Goal: Information Seeking & Learning: Find specific fact

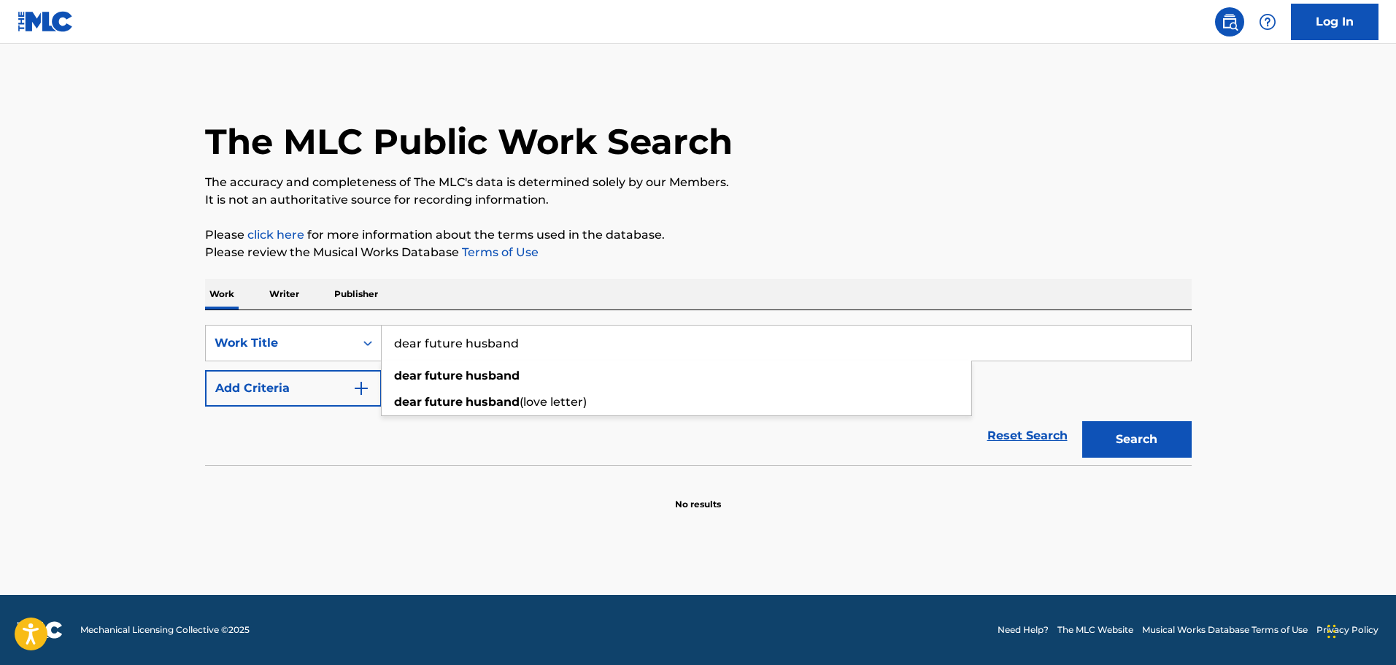
type input "dear future husband"
click at [1082, 421] on button "Search" at bounding box center [1136, 439] width 109 height 36
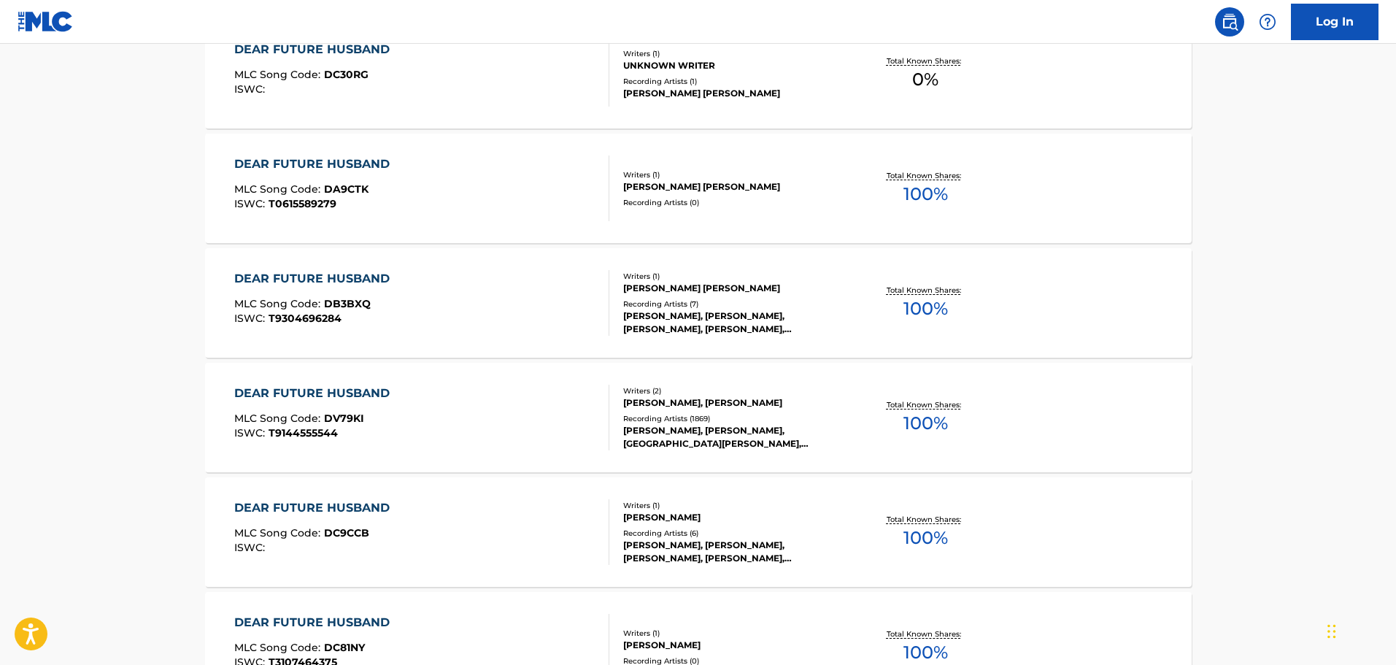
scroll to position [729, 0]
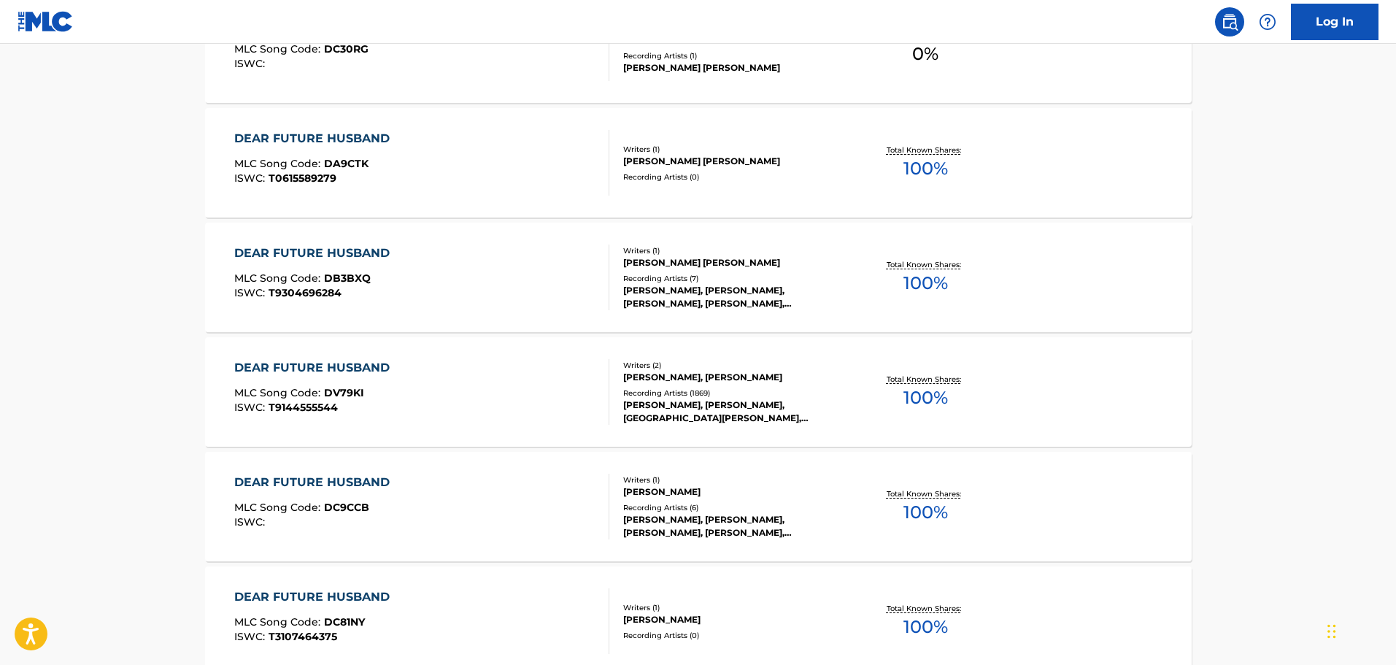
click at [316, 457] on div "DEAR FUTURE HUSBAND MLC Song Code : DC9CCB ISWC : Writers ( 1 ) [PERSON_NAME] R…" at bounding box center [698, 506] width 986 height 109
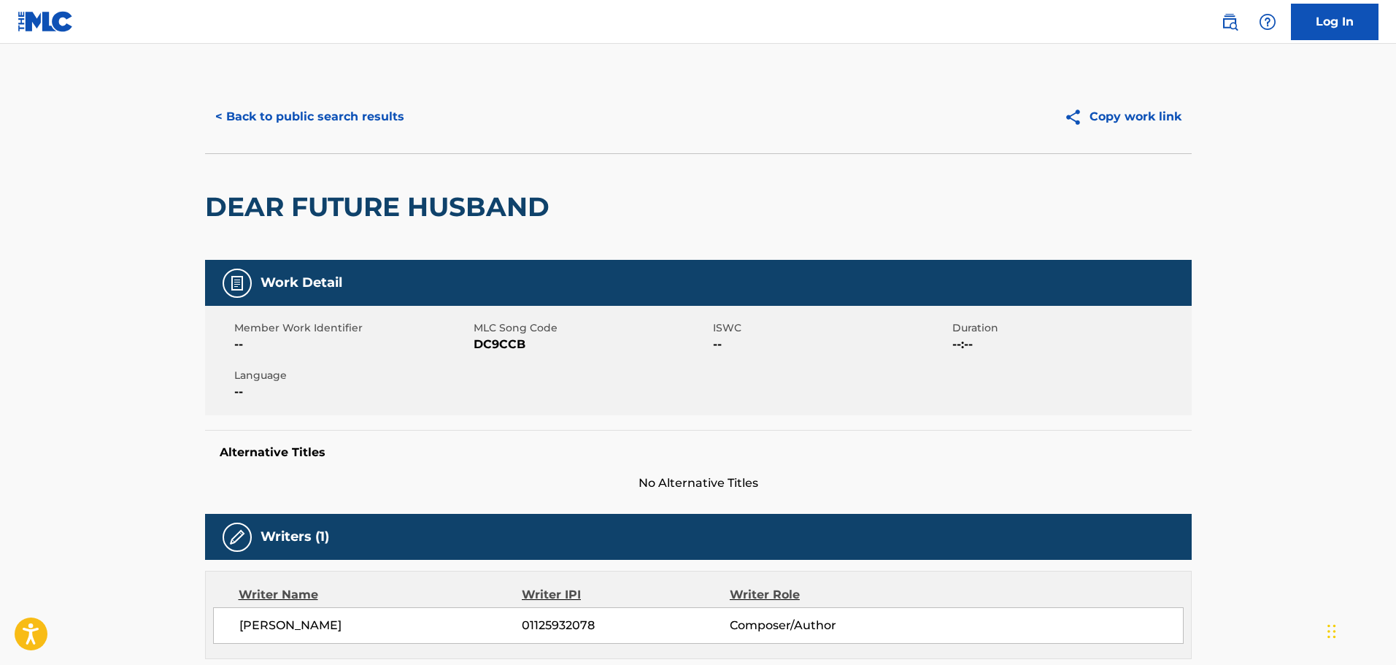
click at [294, 135] on div "< Back to public search results Copy work link" at bounding box center [698, 116] width 986 height 73
click at [305, 118] on button "< Back to public search results" at bounding box center [309, 117] width 209 height 36
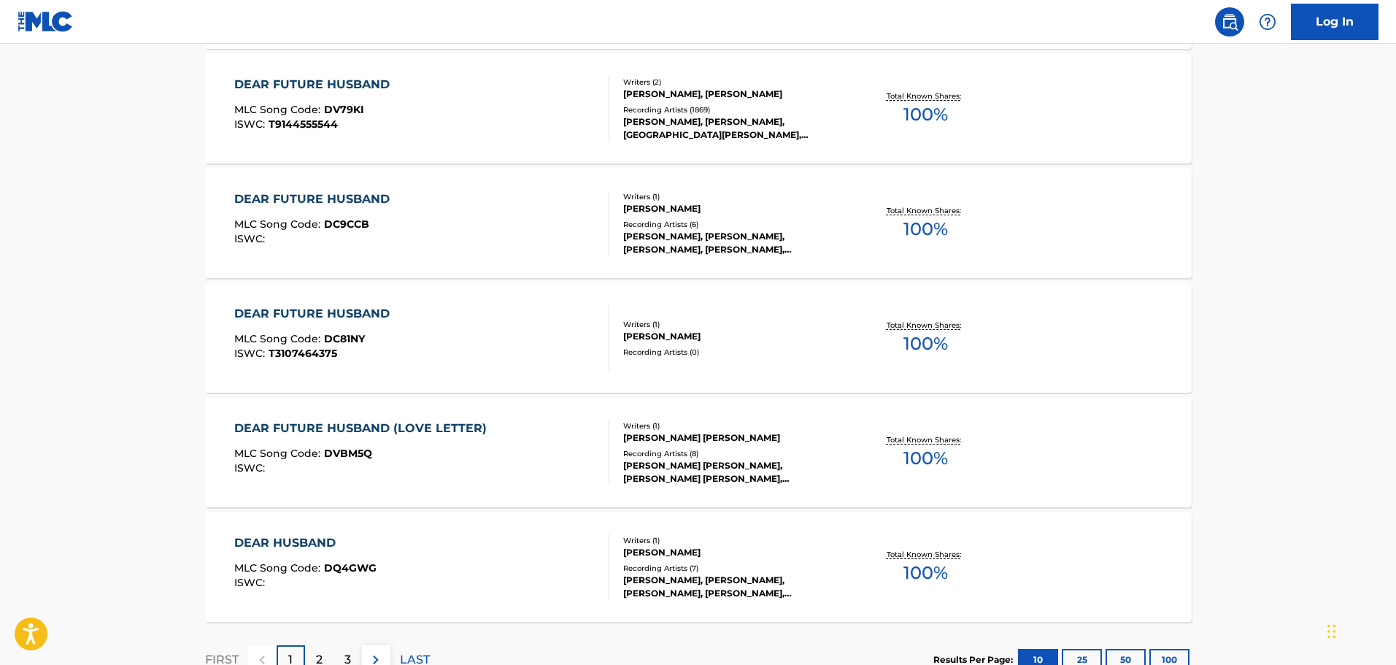
scroll to position [903, 0]
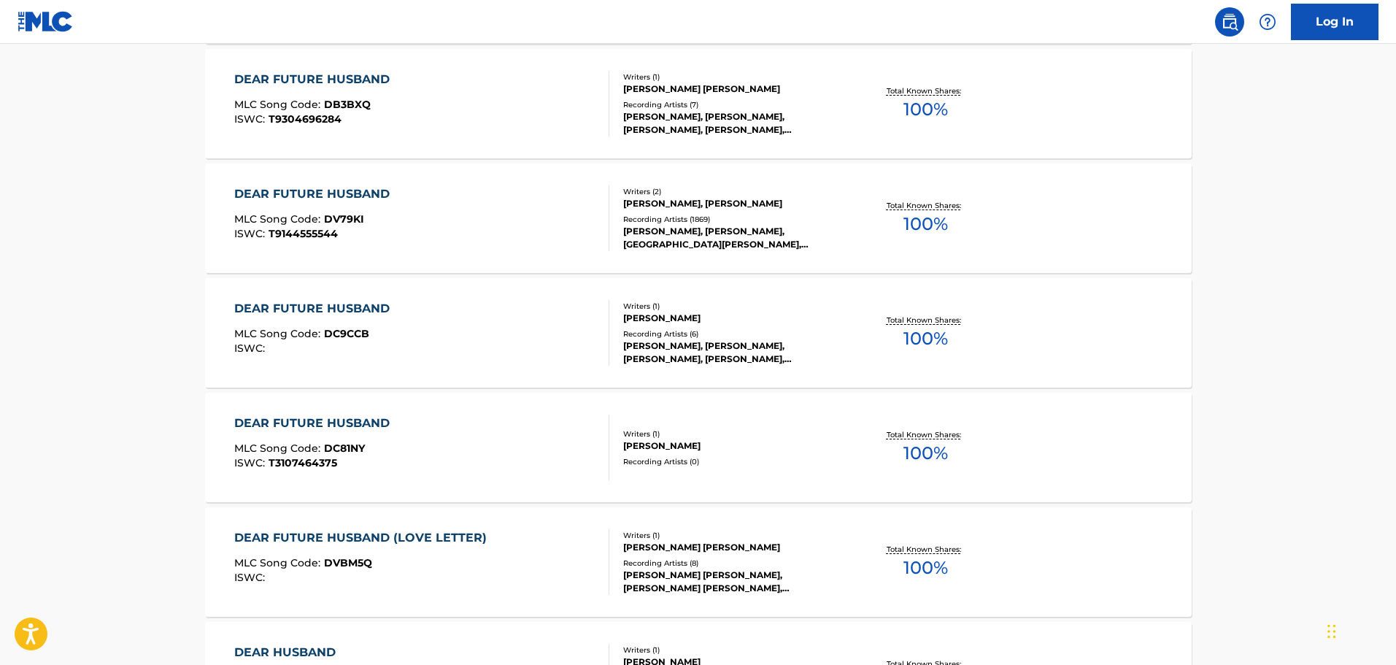
click at [369, 220] on div "MLC Song Code : DV79KI" at bounding box center [315, 221] width 163 height 15
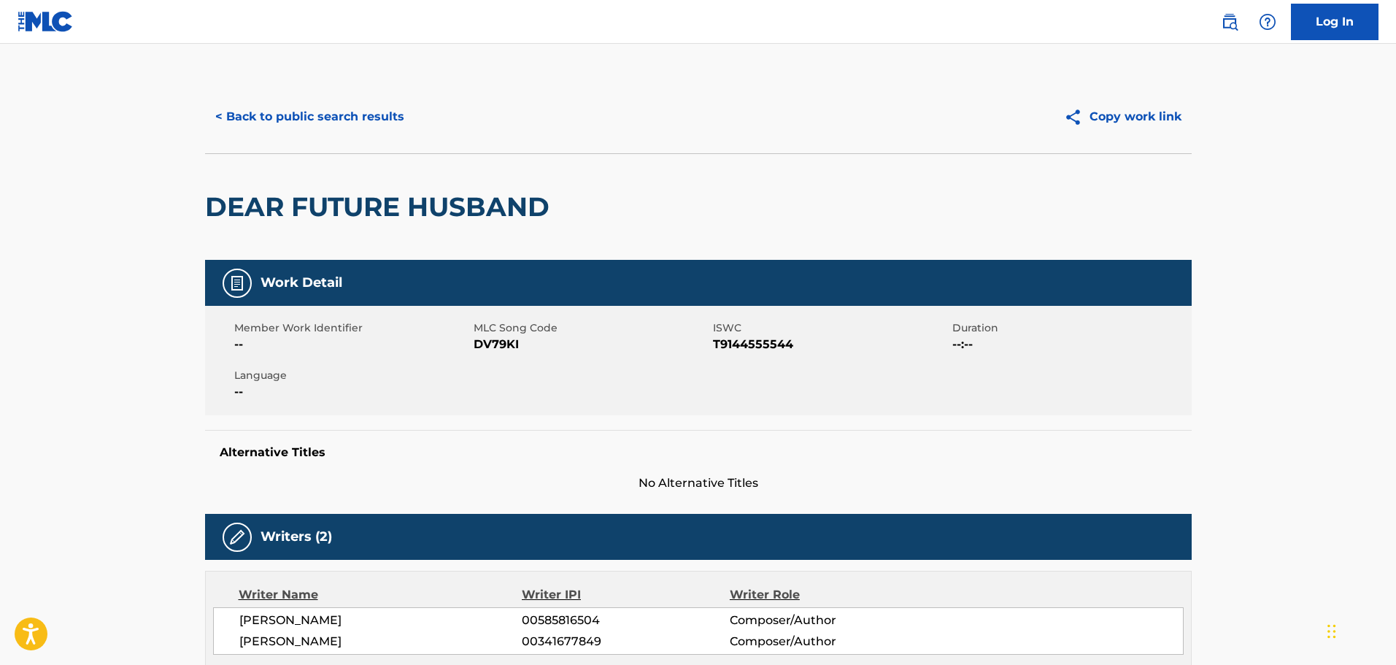
click at [320, 118] on button "< Back to public search results" at bounding box center [309, 117] width 209 height 36
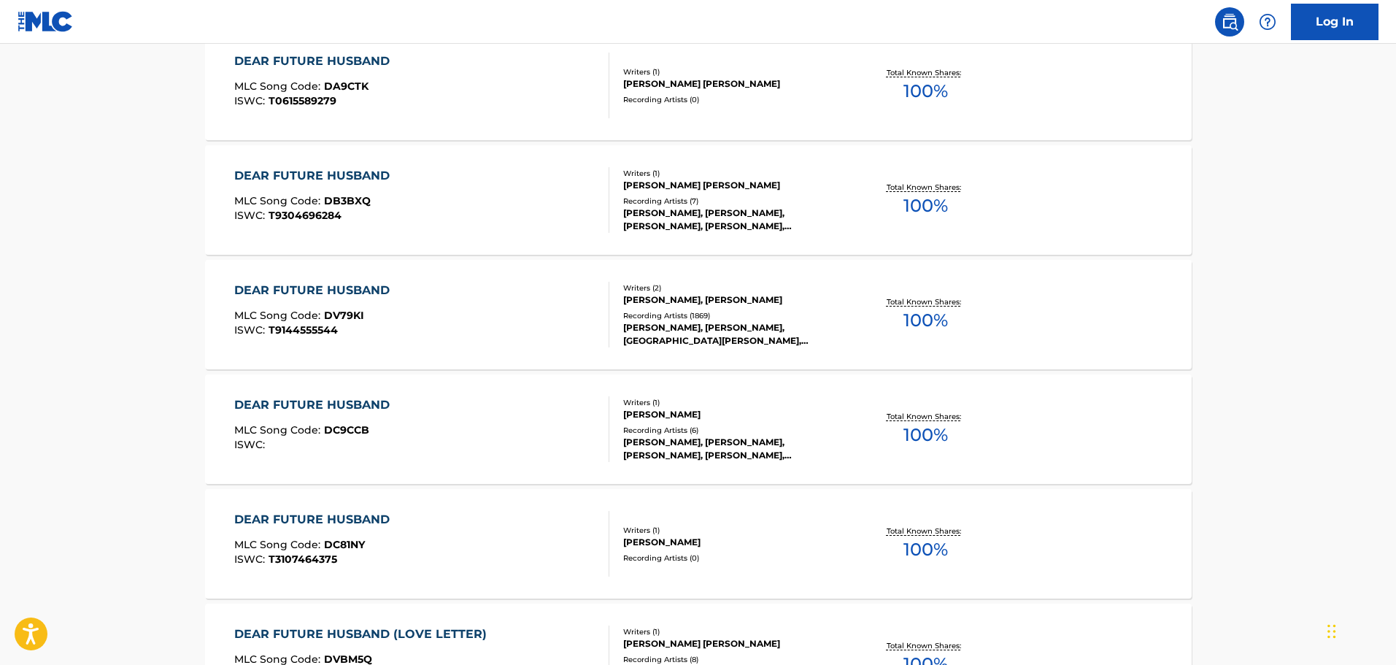
scroll to position [649, 0]
